Goal: Task Accomplishment & Management: Use online tool/utility

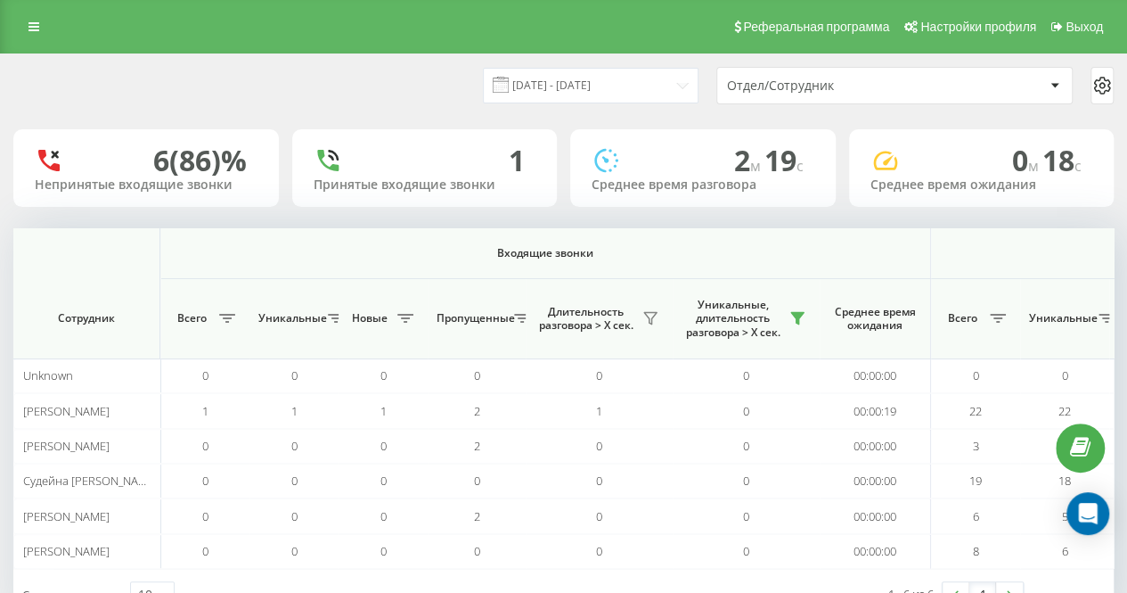
scroll to position [0, 1125]
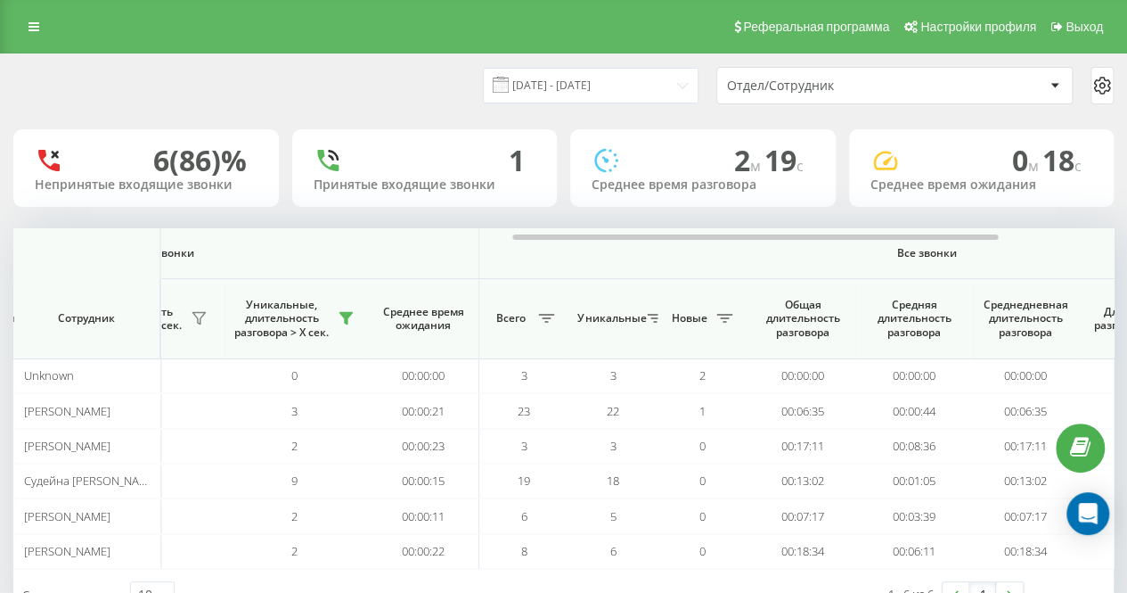
click at [435, 66] on div "[DATE] - [DATE] Отдел/Сотрудник" at bounding box center [563, 85] width 1125 height 62
click at [328, 83] on div "[DATE] - [DATE] Отдел/Сотрудник" at bounding box center [563, 85] width 1101 height 37
click at [412, 92] on div "[DATE] - [DATE] Отдел/Сотрудник" at bounding box center [563, 85] width 1101 height 37
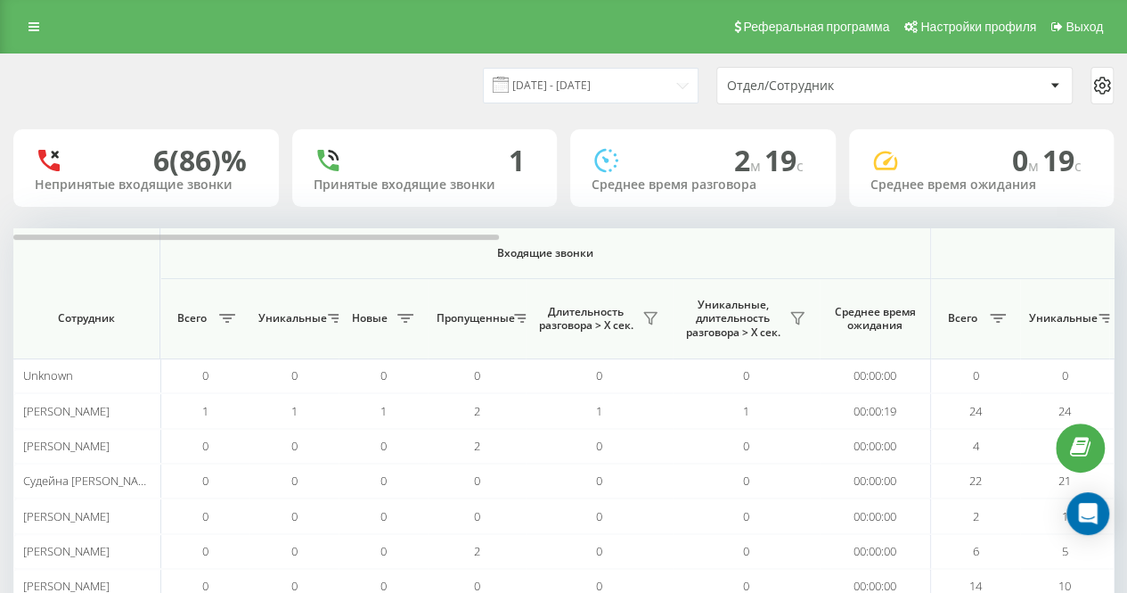
click at [471, 117] on div "[DATE] - [DATE] Отдел/Сотрудник 6 (86)% Непринятые входящие звонки 1 Принятые в…" at bounding box center [563, 354] width 1101 height 601
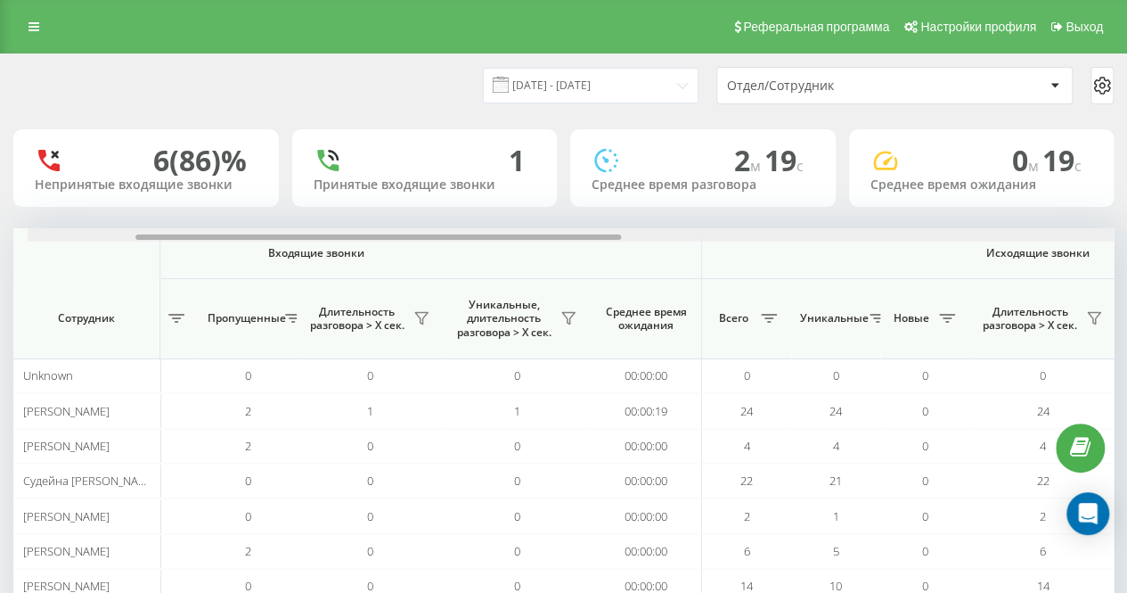
scroll to position [0, 348]
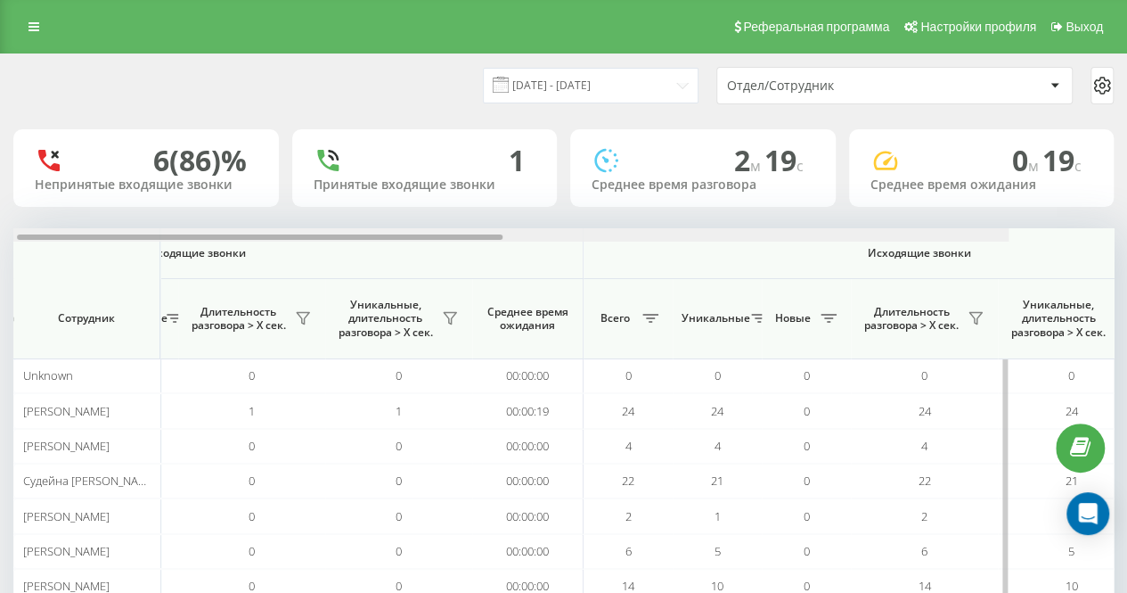
drag, startPoint x: 476, startPoint y: 238, endPoint x: 630, endPoint y: 247, distance: 154.4
click at [630, 247] on div "Входящие звонки Исходящие звонки Все звонки Сотрудник Всего Уникальные Новые Пр…" at bounding box center [563, 415] width 1101 height 375
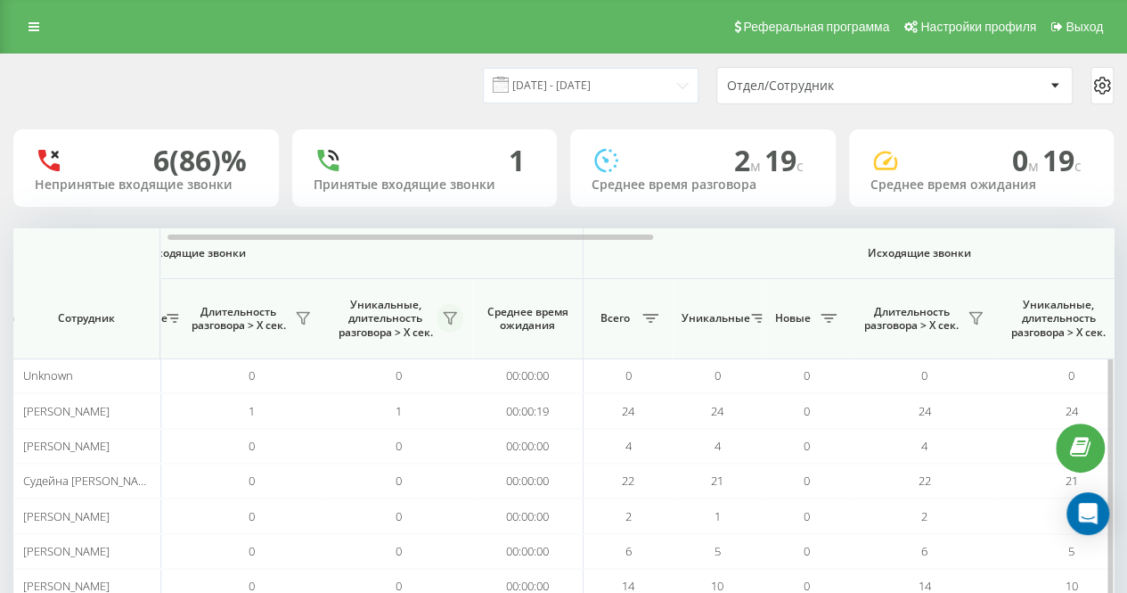
click at [454, 325] on button at bounding box center [450, 318] width 27 height 29
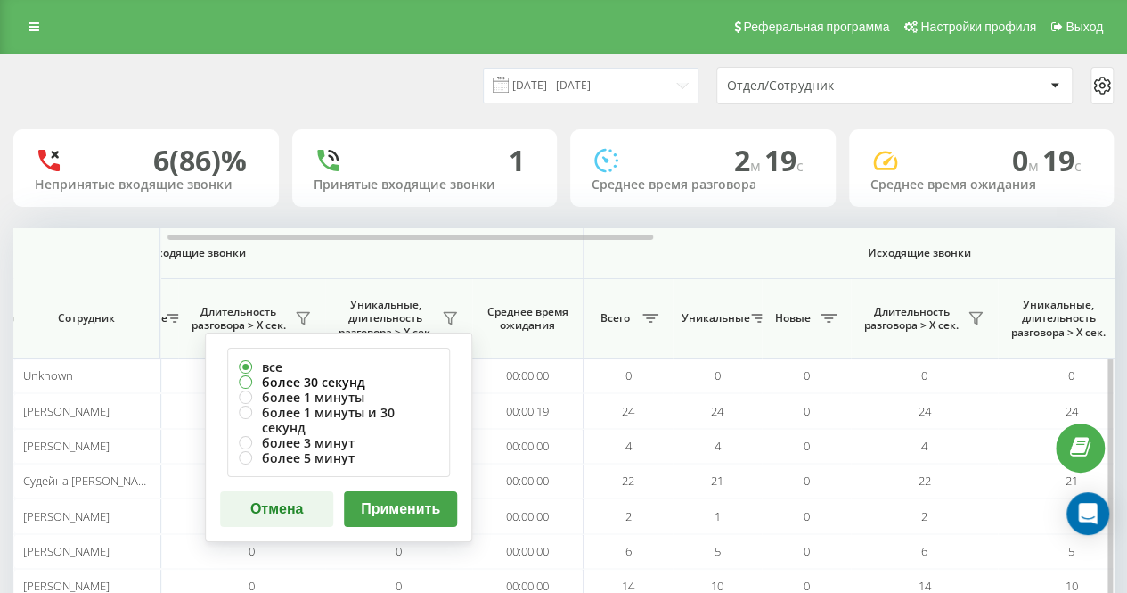
click at [415, 379] on label "более 30 секунд" at bounding box center [339, 381] width 200 height 15
radio input "true"
click at [434, 491] on button "Применить" at bounding box center [400, 509] width 113 height 36
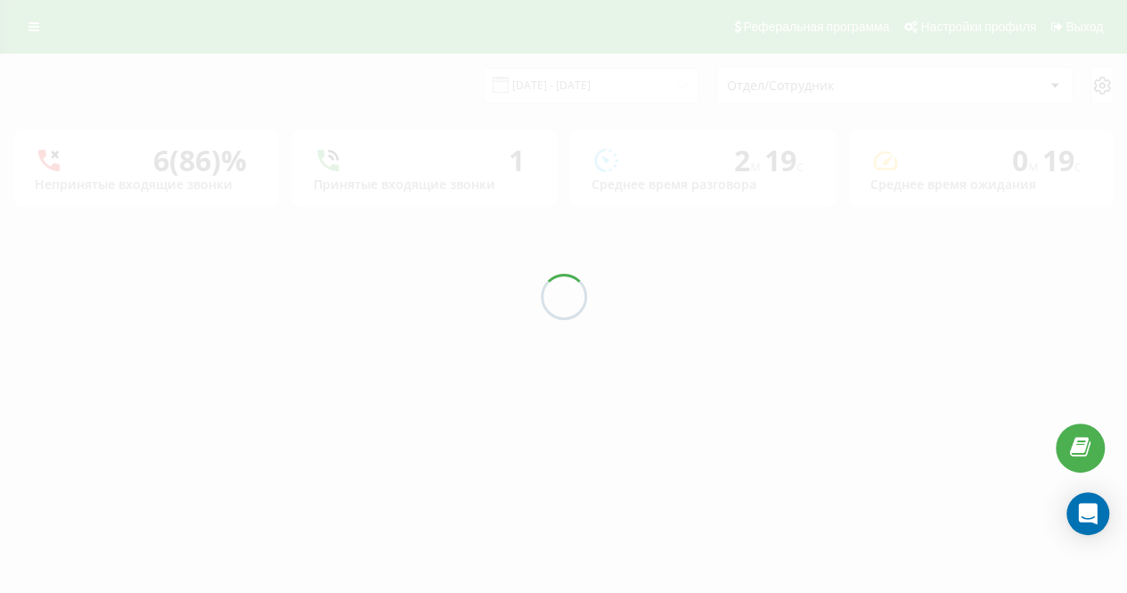
click at [414, 100] on div "[DATE] - [DATE] Отдел/Сотрудник" at bounding box center [563, 85] width 1101 height 37
